Goal: Task Accomplishment & Management: Manage account settings

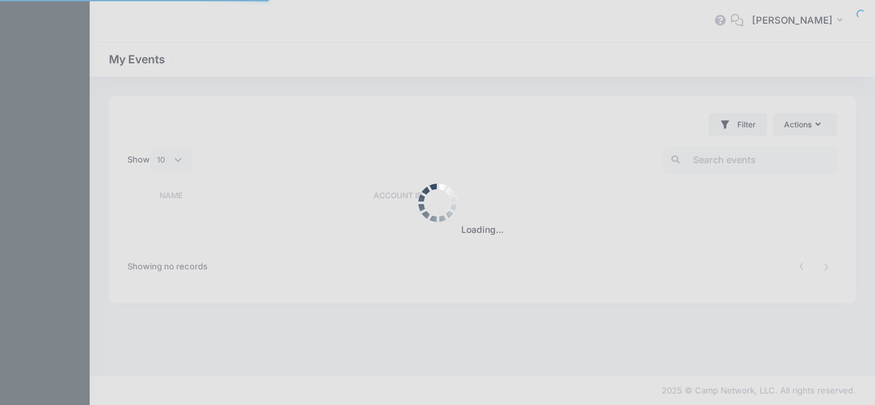
select select "10"
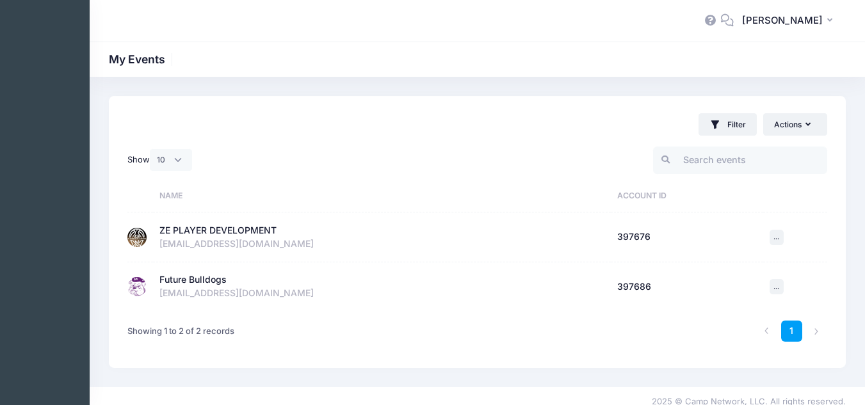
click at [170, 232] on div "ZE PLAYER DEVELOPMENT" at bounding box center [217, 230] width 117 height 13
click at [214, 232] on div "ZE PLAYER DEVELOPMENT" at bounding box center [217, 230] width 117 height 13
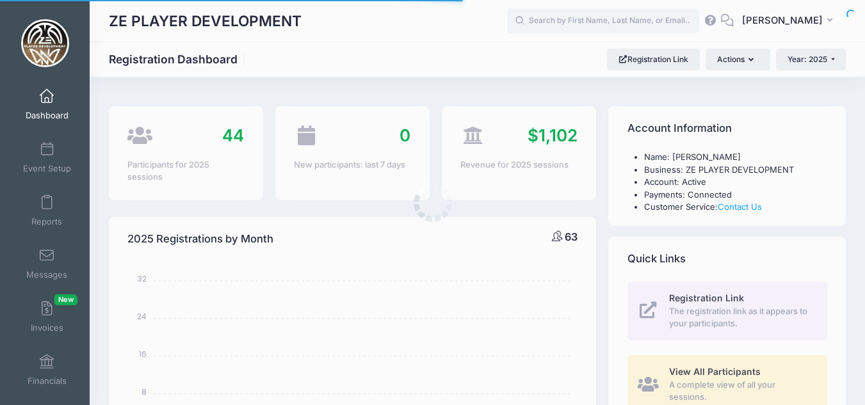
select select
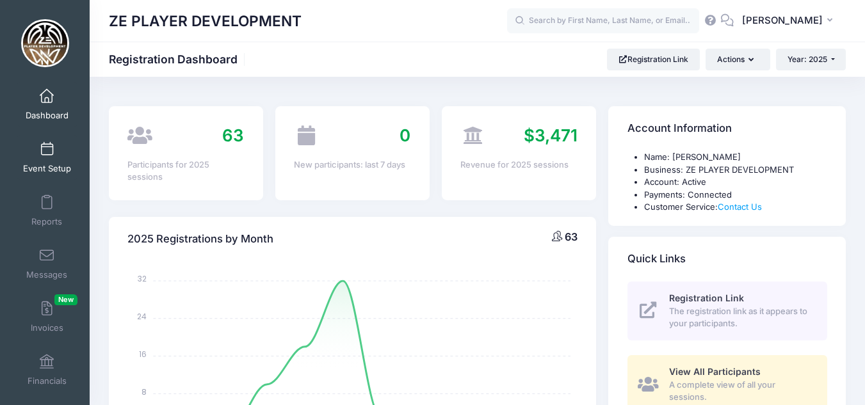
click at [47, 156] on span at bounding box center [47, 150] width 0 height 14
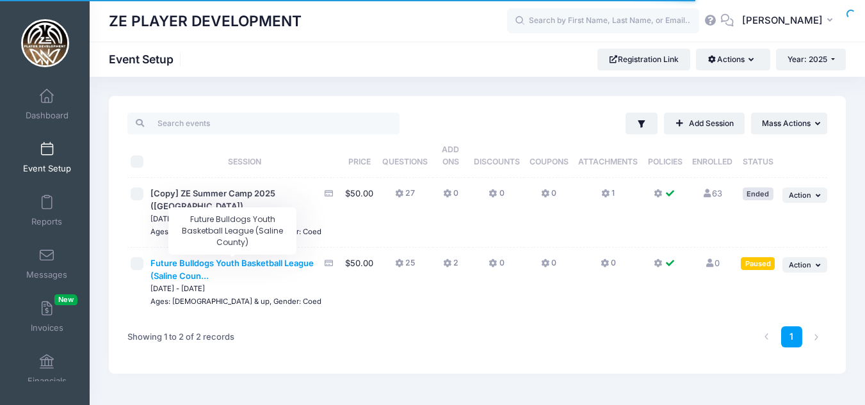
click at [245, 258] on span "Future Bulldogs Youth Basketball League (Saline Coun..." at bounding box center [231, 269] width 163 height 23
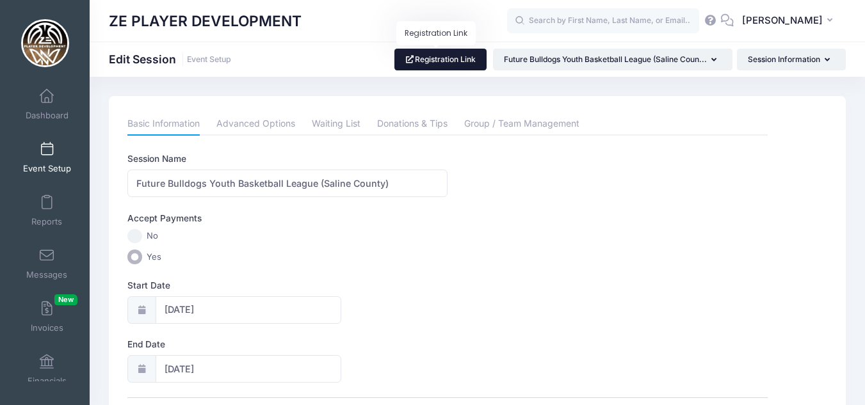
click at [444, 60] on link "Registration Link" at bounding box center [440, 60] width 93 height 22
click at [239, 125] on link "Advanced Options" at bounding box center [255, 124] width 79 height 23
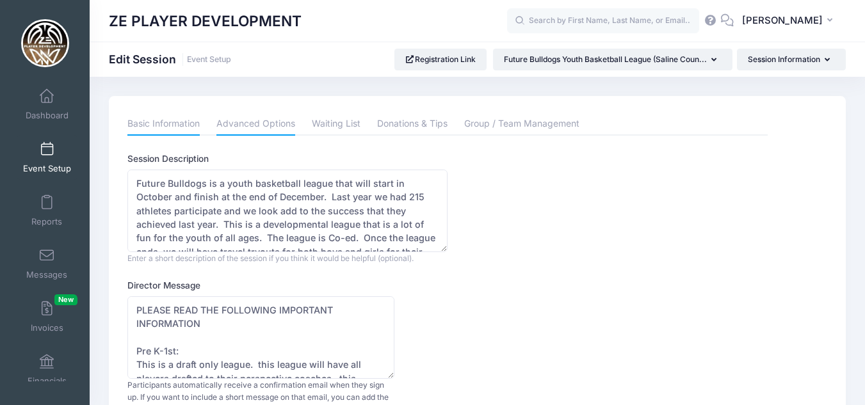
click at [155, 127] on link "Basic Information" at bounding box center [163, 124] width 72 height 23
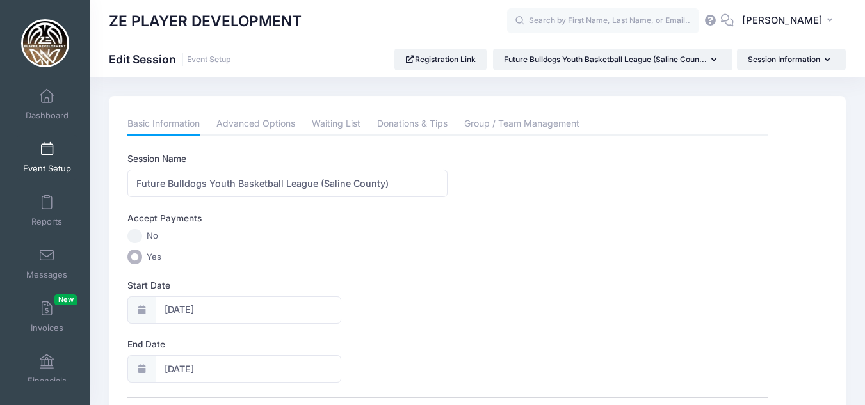
click at [47, 154] on span at bounding box center [47, 150] width 0 height 14
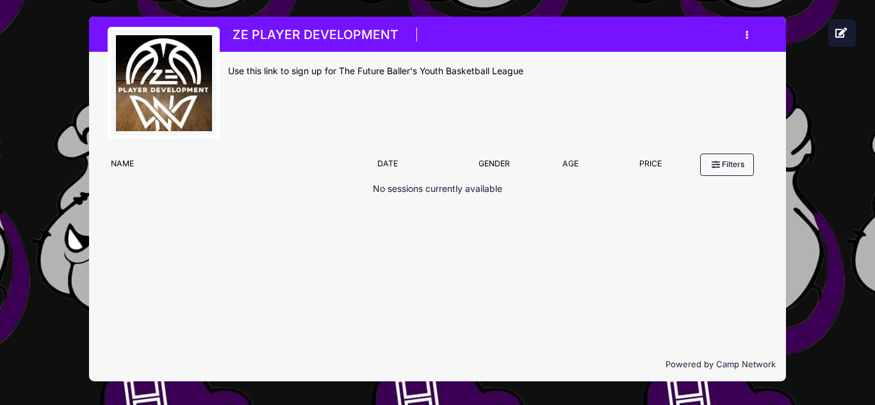
click at [363, 103] on div "ZE PLAYER DEVELOPMENT Register My Profile My Events Settings Announcements Logo…" at bounding box center [497, 87] width 539 height 120
drag, startPoint x: 871, startPoint y: 80, endPoint x: 795, endPoint y: 88, distance: 75.9
click at [870, 81] on div "ZE PLAYER DEVELOPMENT Register My Profile My Events Settings" at bounding box center [437, 202] width 875 height 405
drag, startPoint x: 428, startPoint y: 0, endPoint x: 836, endPoint y: 254, distance: 481.1
click at [836, 254] on div "ZE PLAYER DEVELOPMENT Register My Profile My Events Settings" at bounding box center [437, 199] width 836 height 398
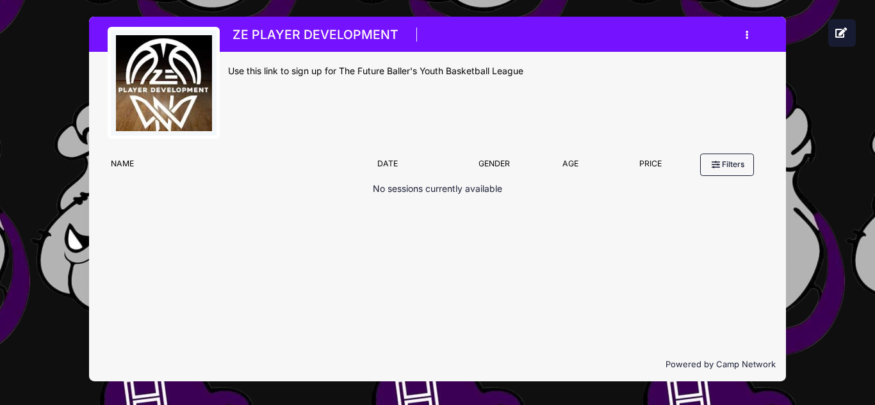
click at [855, 272] on div "ZE PLAYER DEVELOPMENT Register My Profile My Events Settings" at bounding box center [437, 199] width 836 height 398
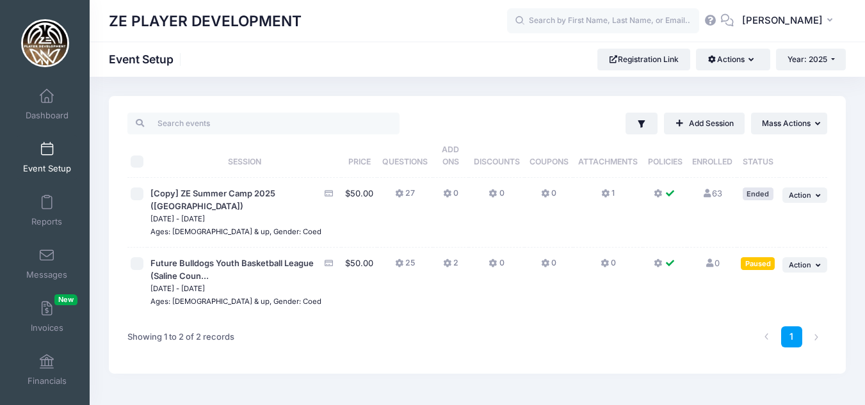
click at [400, 264] on icon at bounding box center [400, 264] width 10 height 0
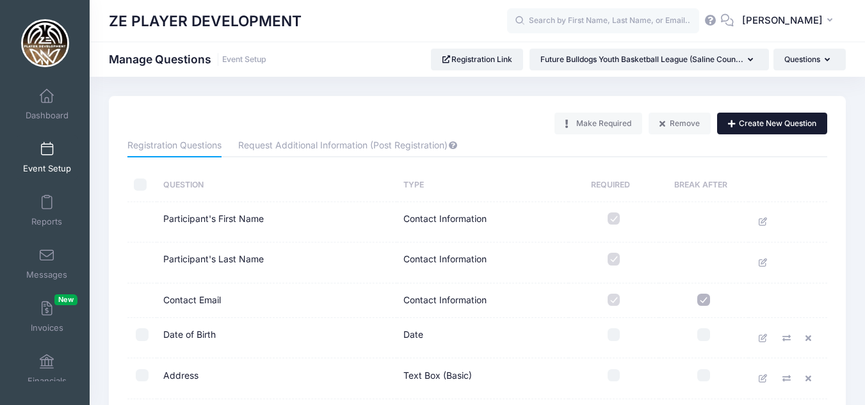
click at [744, 122] on button "Create New Question" at bounding box center [772, 124] width 110 height 22
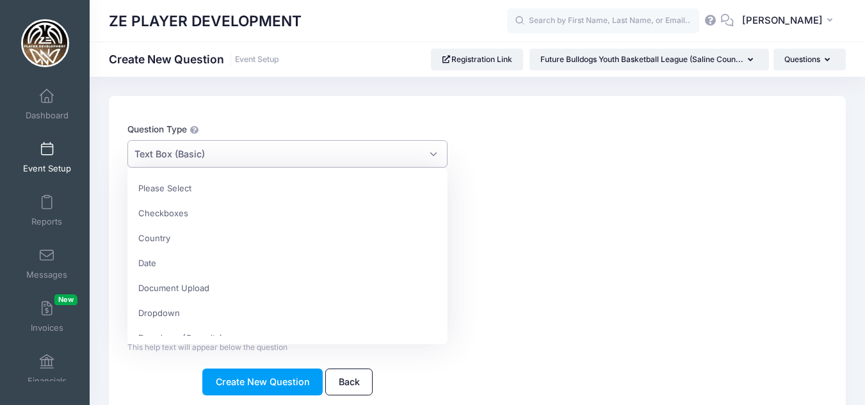
click at [169, 154] on span "Text Box (Basic)" at bounding box center [169, 153] width 70 height 13
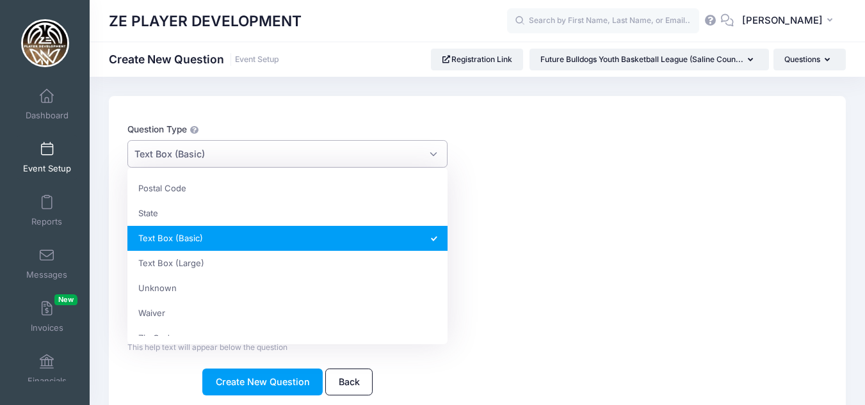
click at [174, 156] on span "Text Box (Basic)" at bounding box center [169, 153] width 70 height 13
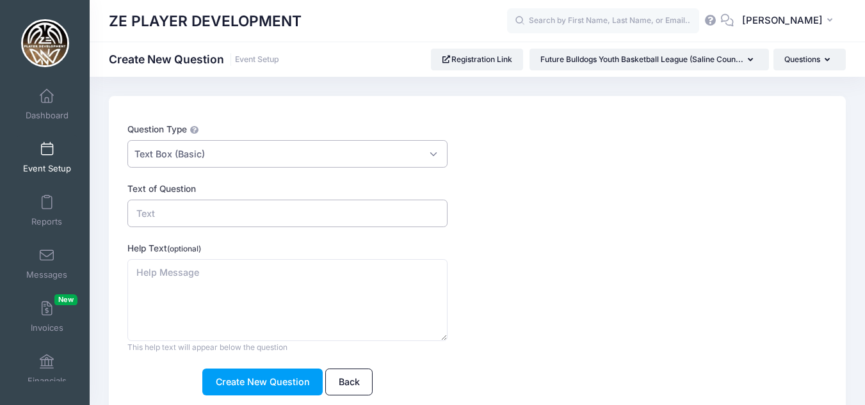
click at [170, 214] on input "Text of Question" at bounding box center [287, 214] width 320 height 28
type input "A"
click at [182, 154] on span "Text Box (Basic)" at bounding box center [169, 153] width 70 height 13
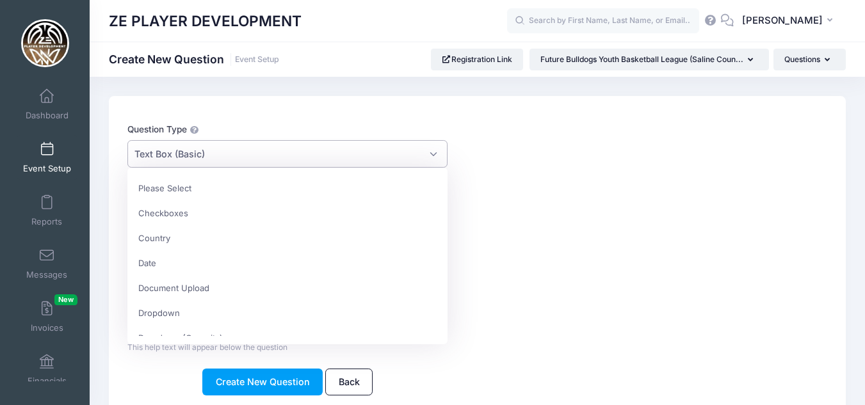
scroll to position [339, 0]
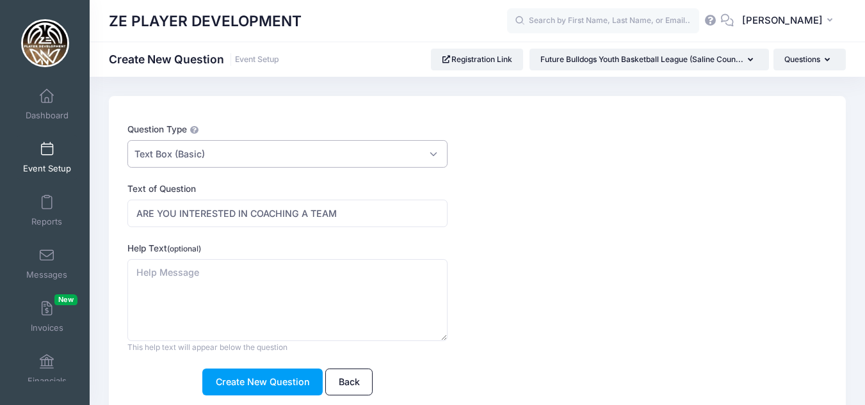
click at [182, 154] on span "Text Box (Basic)" at bounding box center [169, 153] width 70 height 13
click at [350, 215] on input "ARE YOU INTERESTED IN COACHING A TEAM" at bounding box center [287, 214] width 320 height 28
type input "ARE YOU INTERESTED IN COACHING A TEAM?"
click at [174, 280] on textarea "Help Text (optional)" at bounding box center [287, 300] width 320 height 83
type textarea "Y"
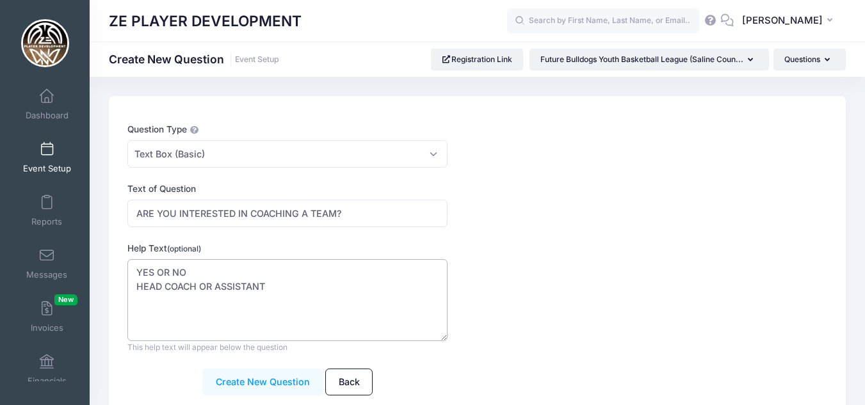
type textarea "YES OR NO HEAD COACH OR ASSISTANT"
click at [282, 385] on button "Create New Question" at bounding box center [262, 383] width 120 height 28
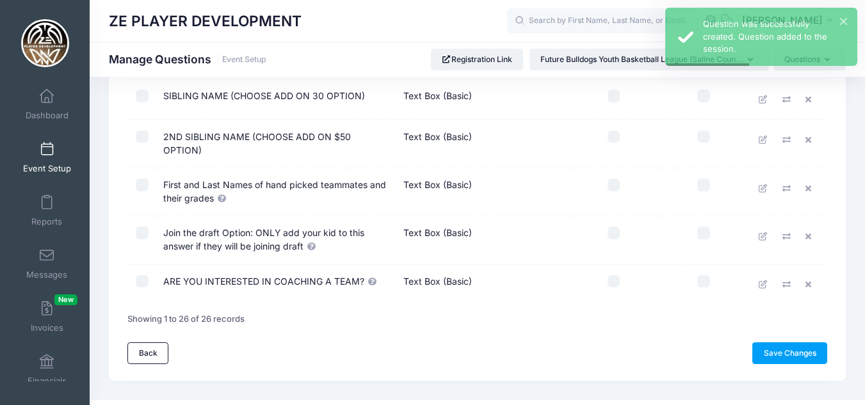
scroll to position [995, 0]
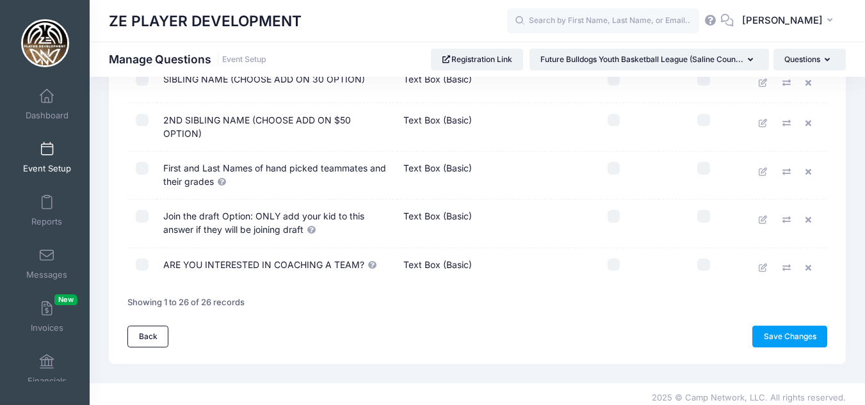
click at [617, 260] on input "checkbox" at bounding box center [614, 265] width 13 height 13
checkbox input "true"
click at [613, 210] on input "checkbox" at bounding box center [614, 216] width 13 height 13
checkbox input "true"
click at [615, 162] on input "checkbox" at bounding box center [614, 168] width 13 height 13
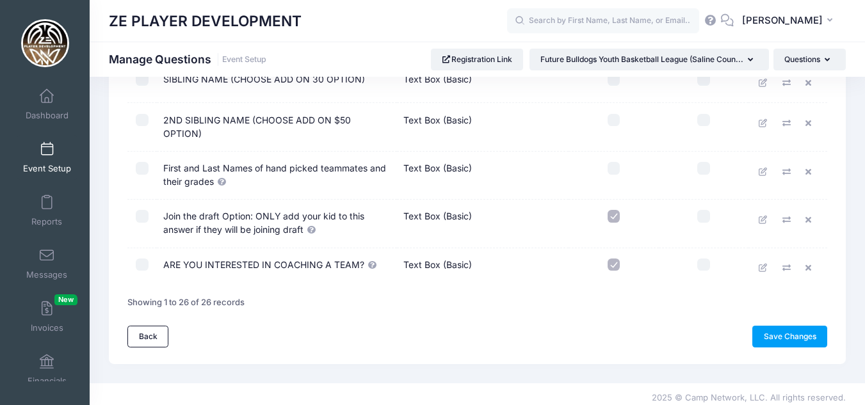
checkbox input "true"
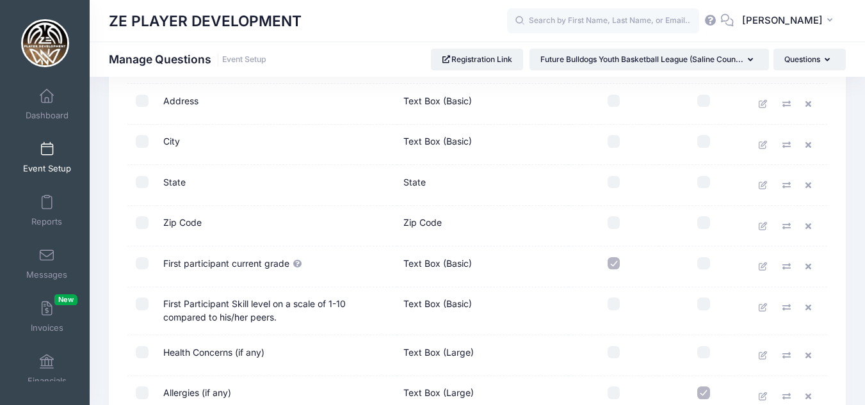
scroll to position [255, 0]
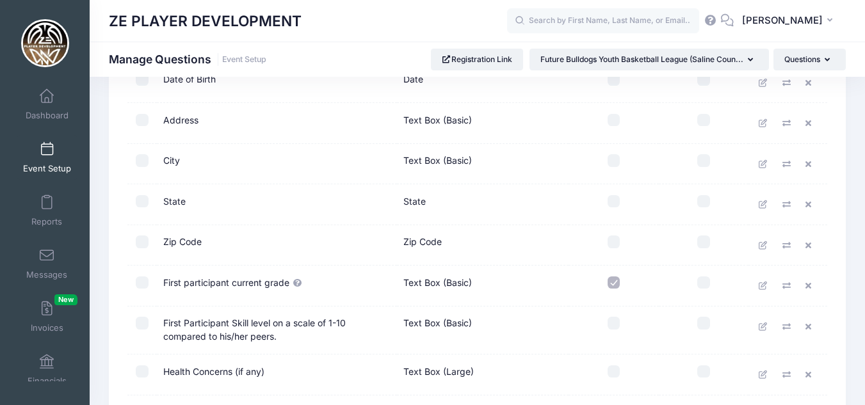
drag, startPoint x: 833, startPoint y: 109, endPoint x: 832, endPoint y: 95, distance: 14.1
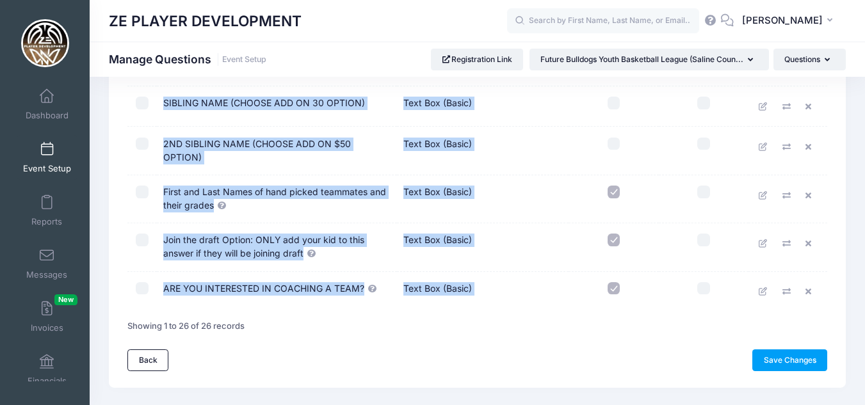
scroll to position [974, 0]
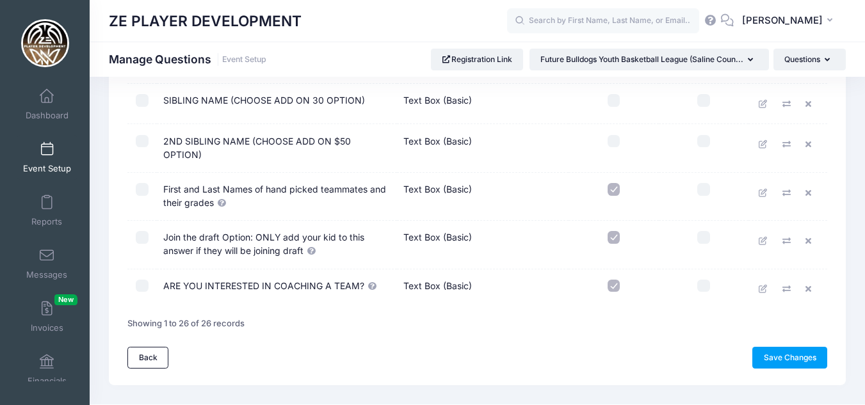
click at [659, 349] on div "Back Save Changes" at bounding box center [477, 358] width 700 height 22
click at [784, 352] on link "Save Changes" at bounding box center [789, 358] width 75 height 22
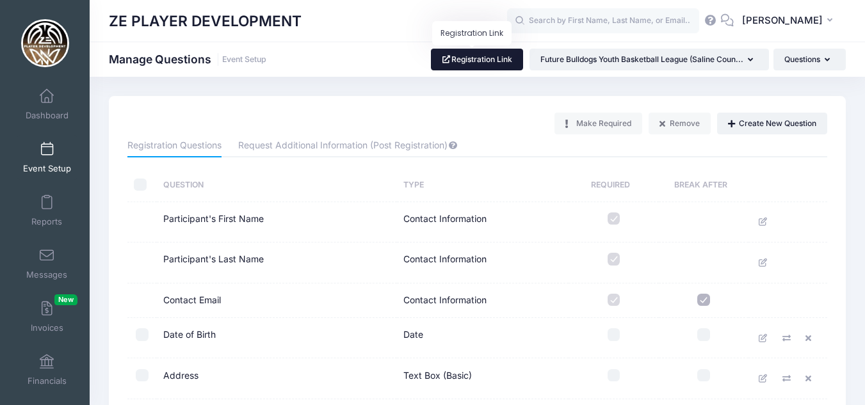
click at [485, 57] on link "Registration Link" at bounding box center [477, 60] width 93 height 22
